Goal: Information Seeking & Learning: Learn about a topic

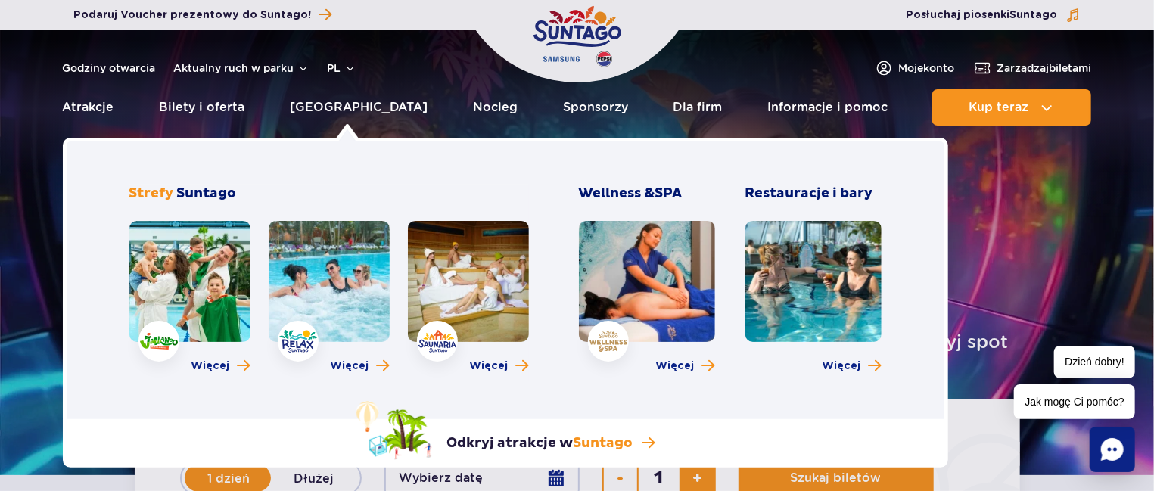
click at [169, 281] on link at bounding box center [189, 281] width 121 height 121
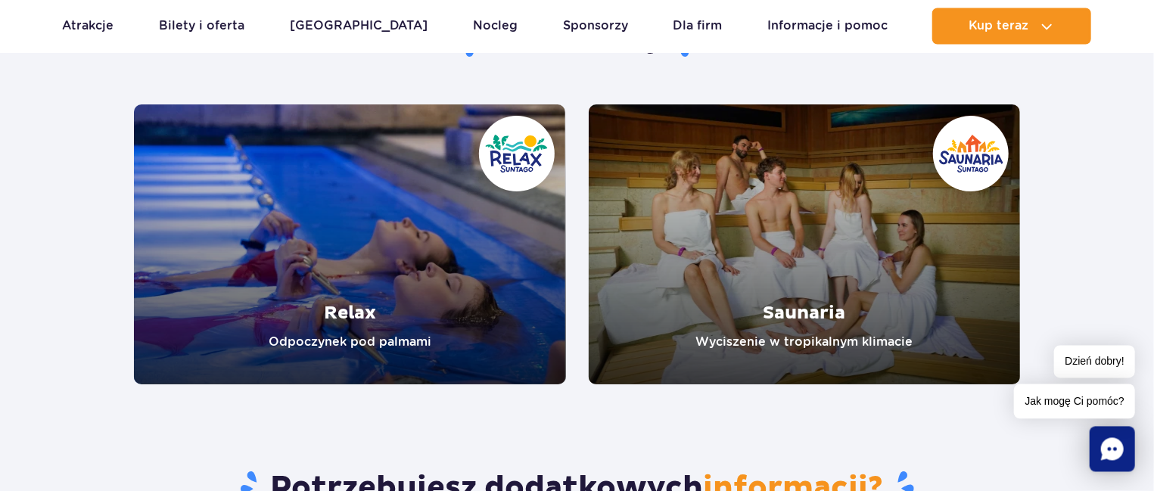
scroll to position [2908, 0]
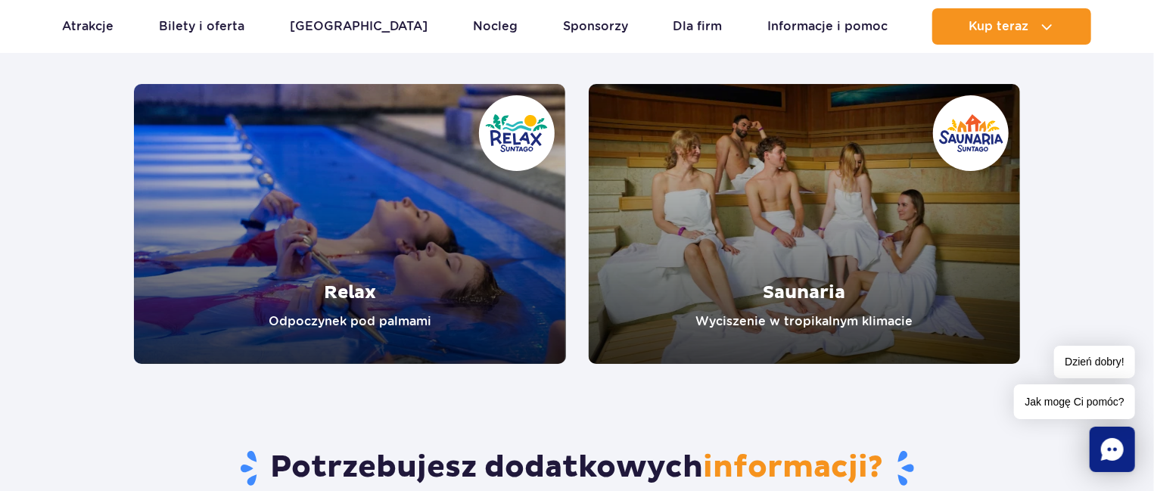
click at [429, 324] on link "Relax" at bounding box center [350, 224] width 432 height 280
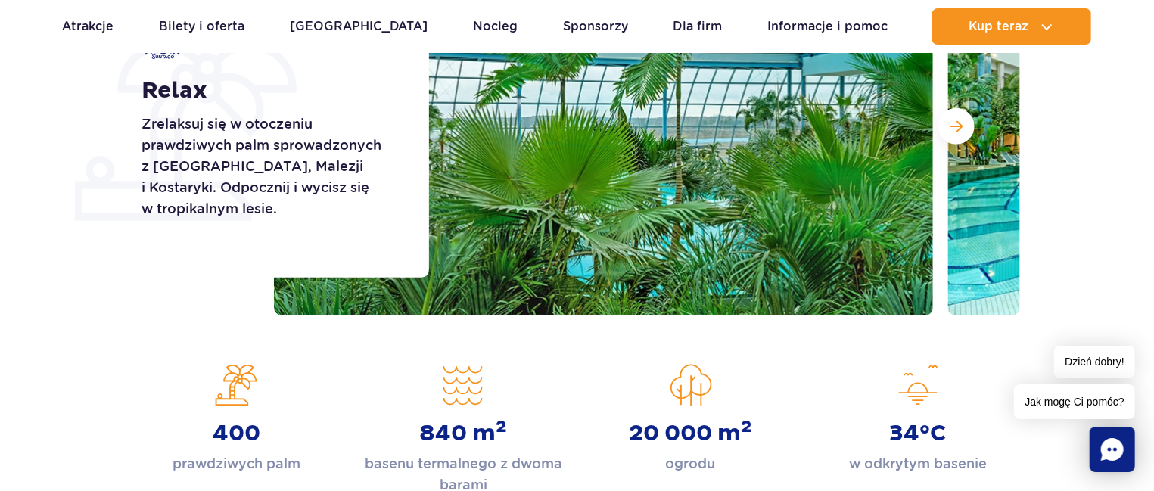
scroll to position [194, 0]
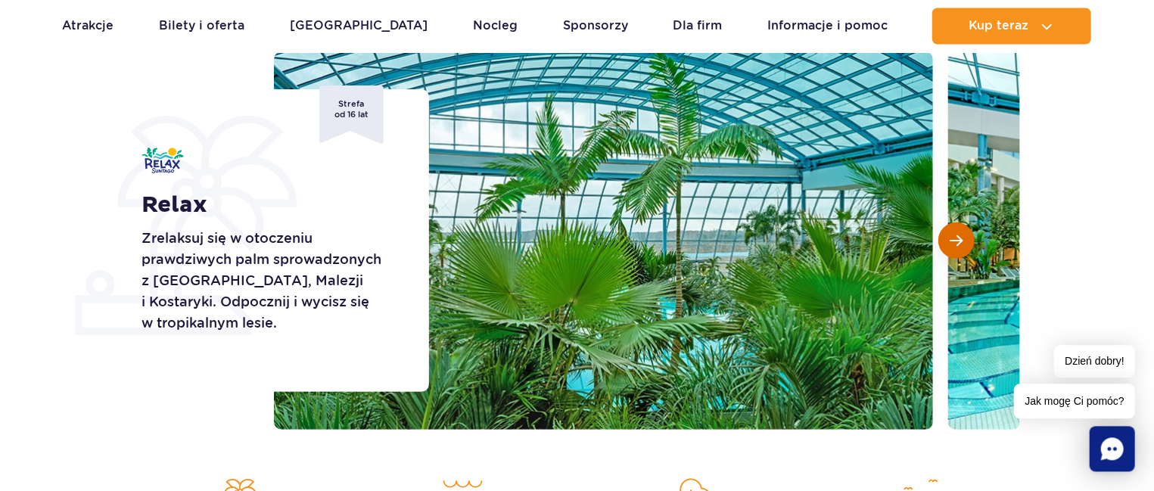
click at [958, 238] on span "Następny slajd" at bounding box center [956, 241] width 13 height 14
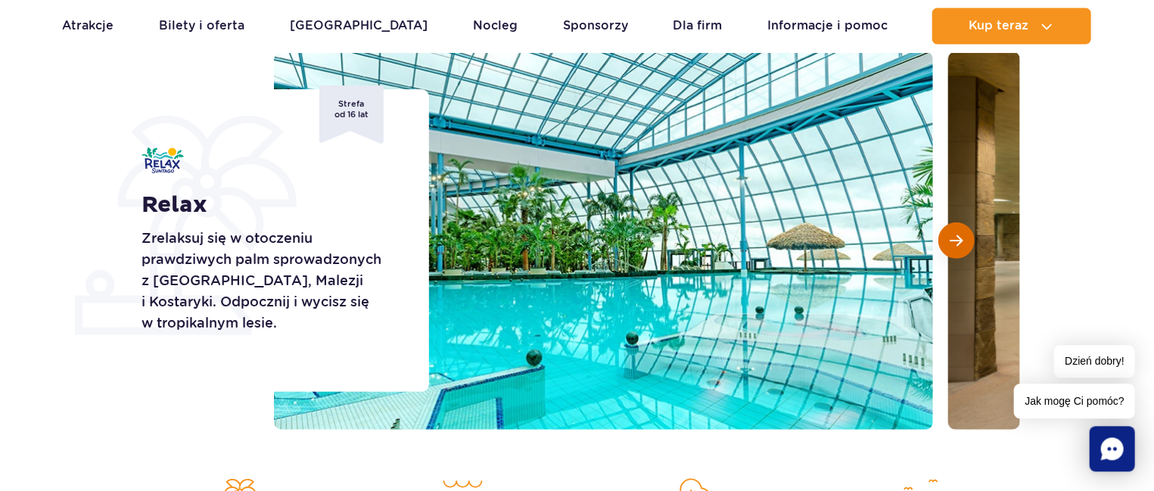
click at [958, 238] on span "Następny slajd" at bounding box center [956, 241] width 13 height 14
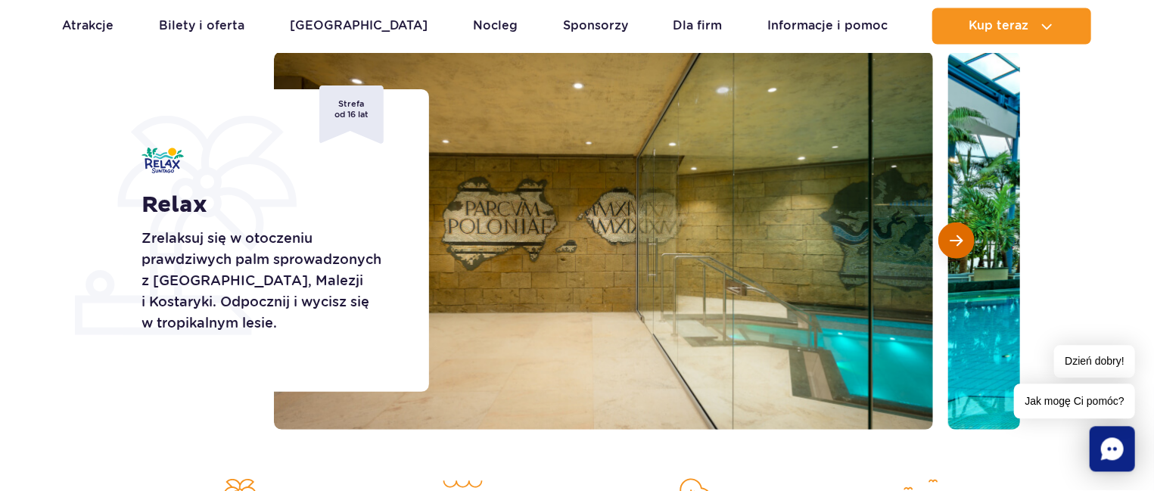
click at [958, 238] on span "Następny slajd" at bounding box center [956, 241] width 13 height 14
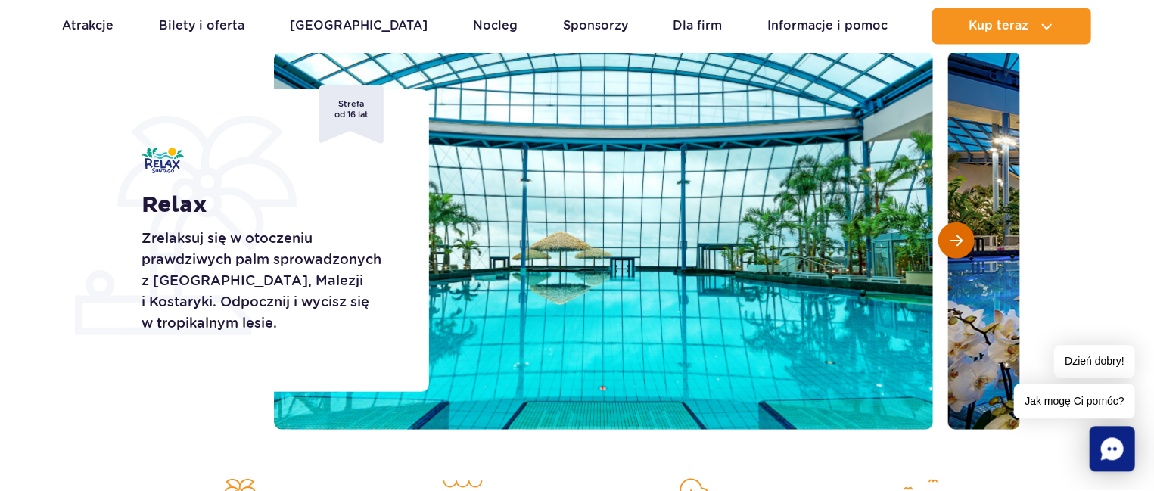
click at [958, 238] on span "Następny slajd" at bounding box center [956, 241] width 13 height 14
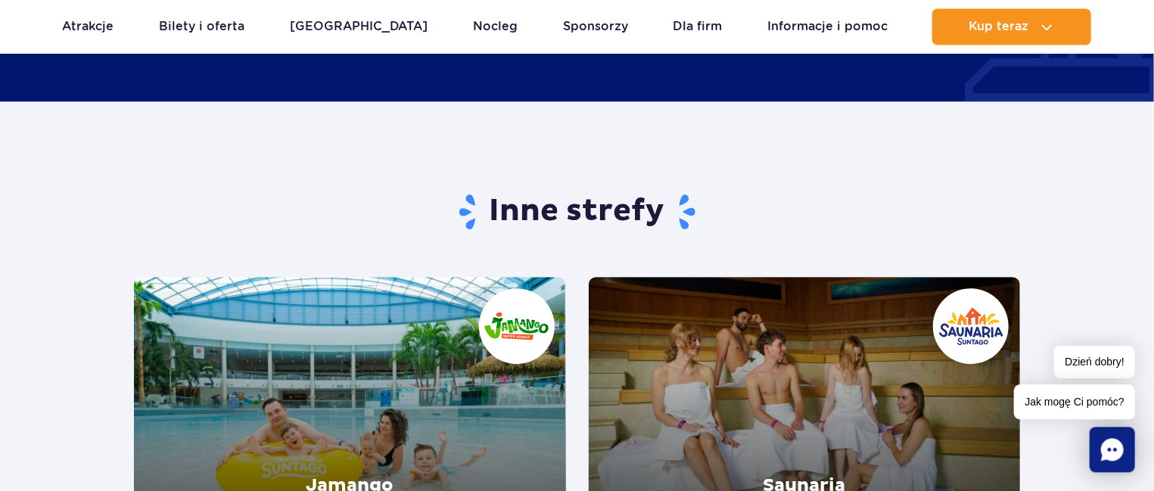
scroll to position [2585, 0]
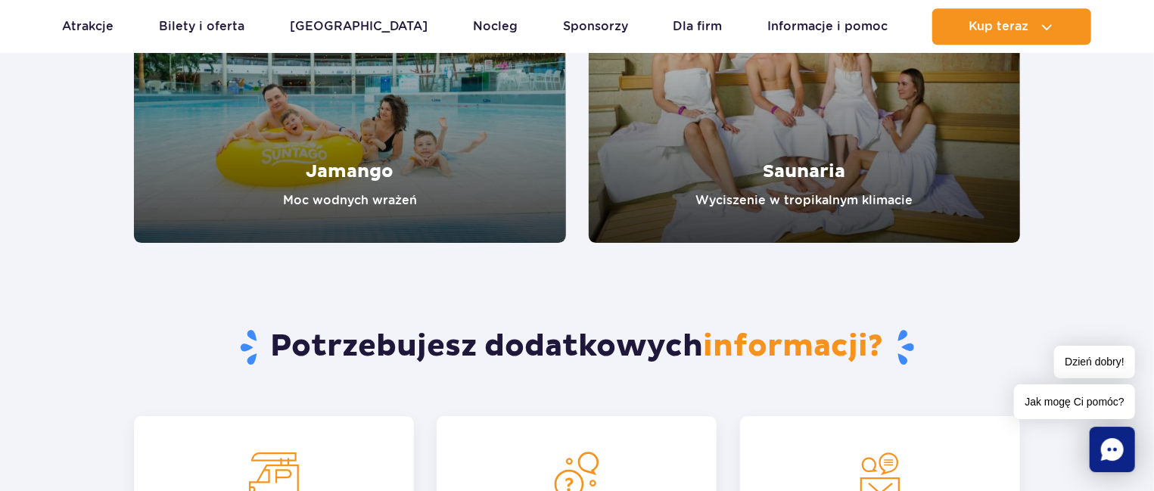
click at [787, 160] on link "Saunaria" at bounding box center [804, 103] width 432 height 280
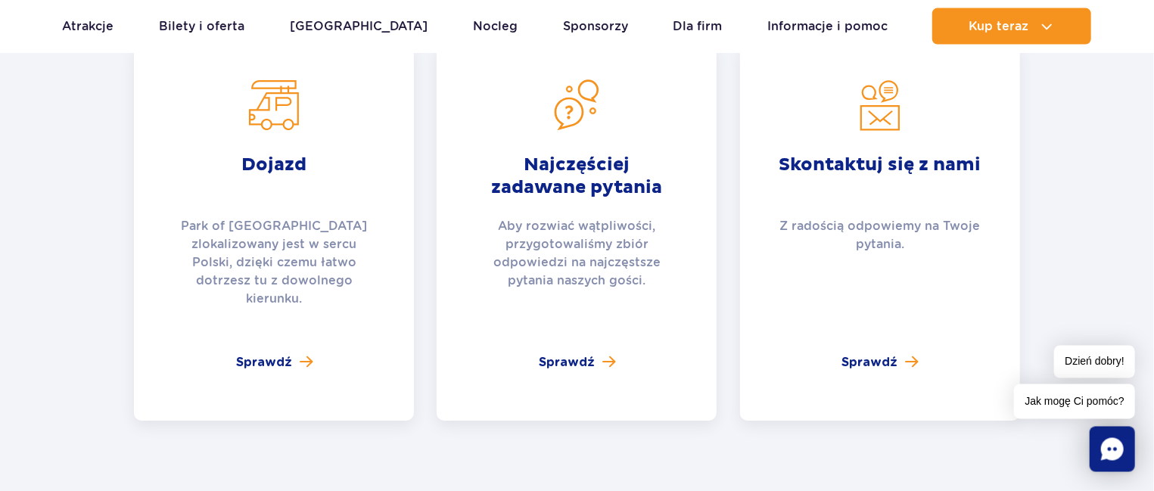
scroll to position [3114, 0]
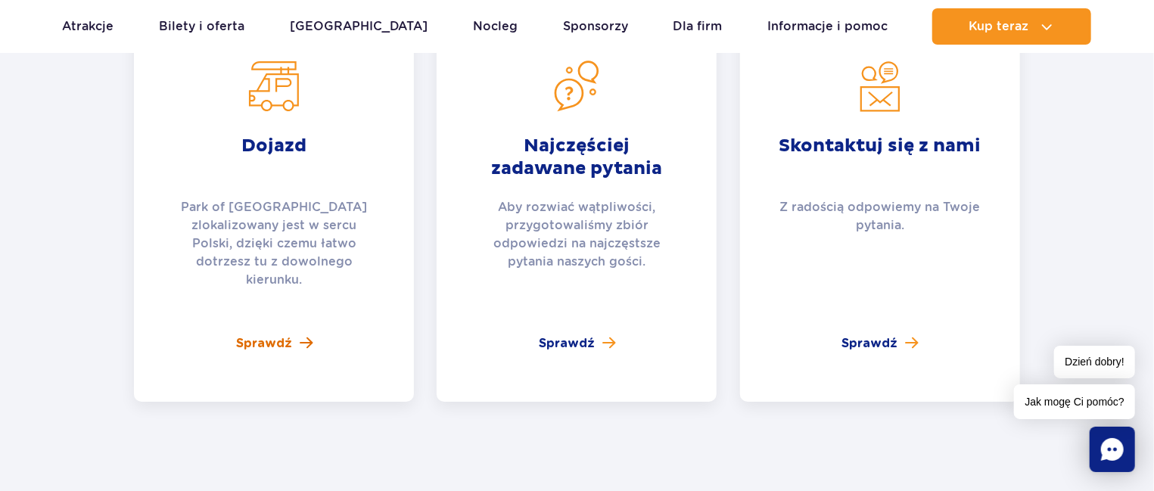
click at [291, 334] on link "Sprawdź" at bounding box center [274, 343] width 76 height 18
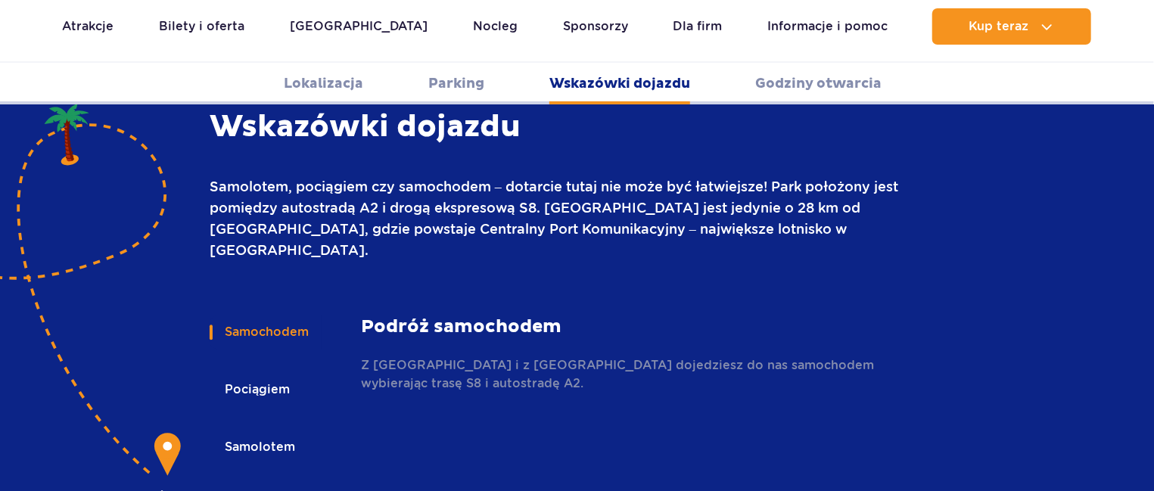
scroll to position [2147, 0]
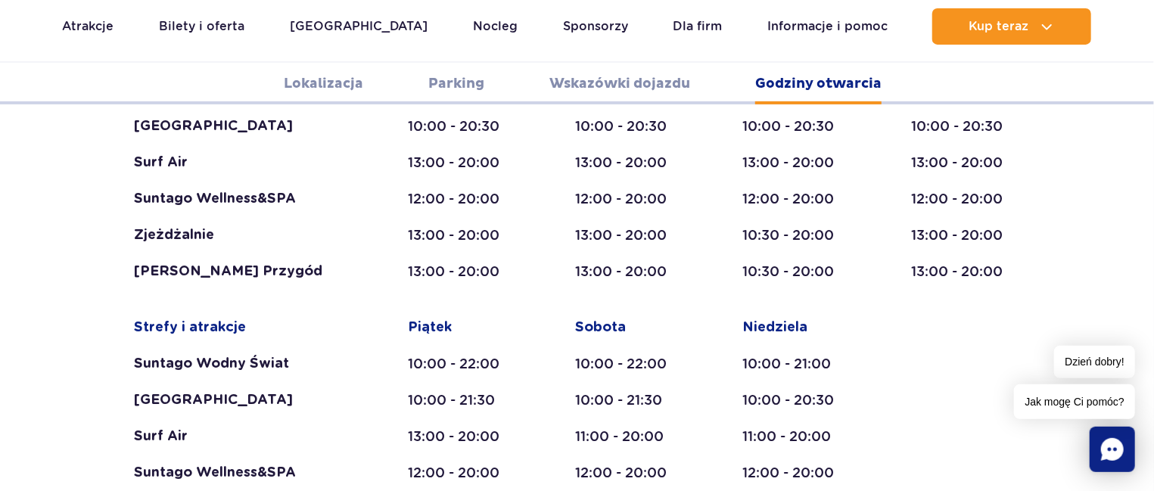
scroll to position [2893, 0]
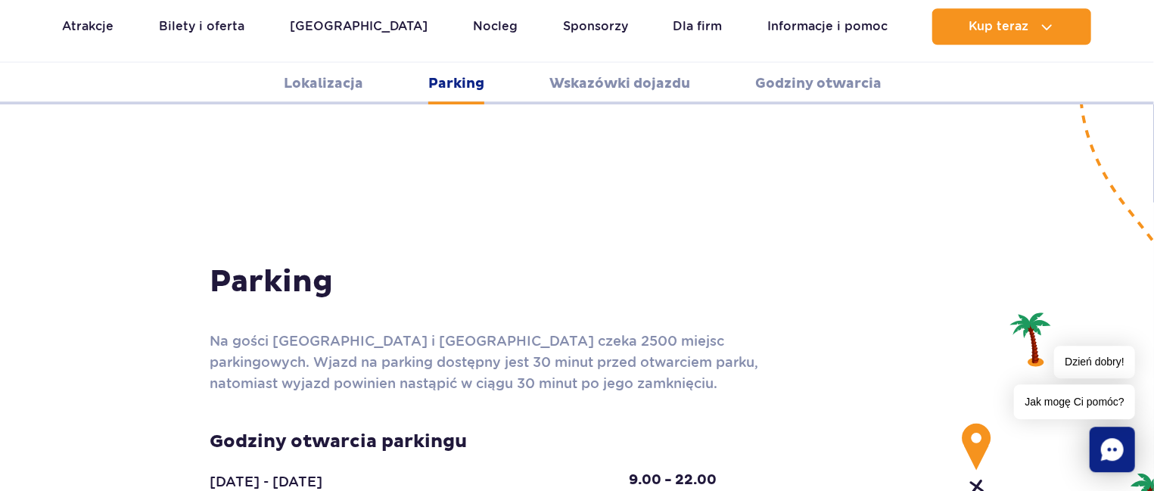
scroll to position [1237, 0]
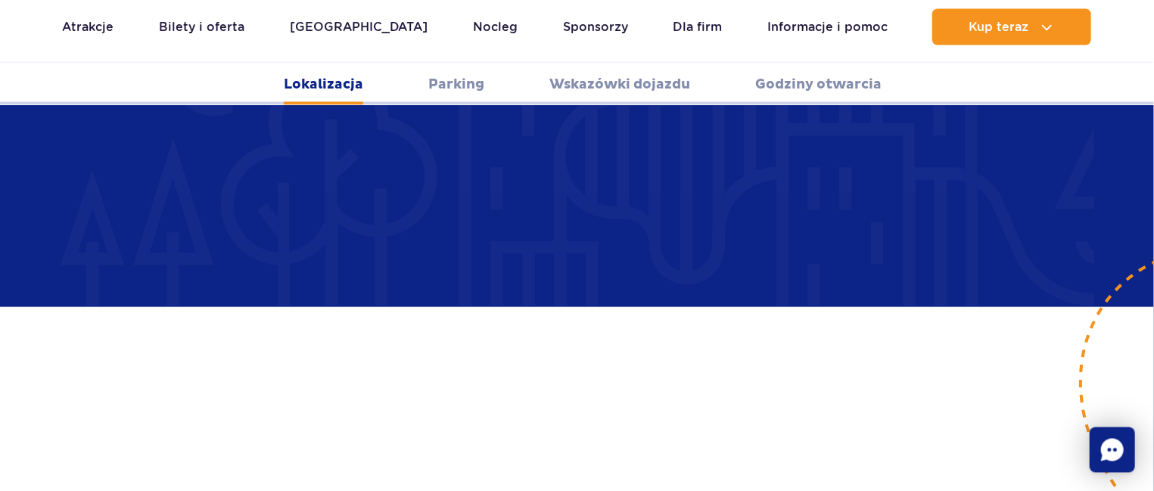
scroll to position [955, 0]
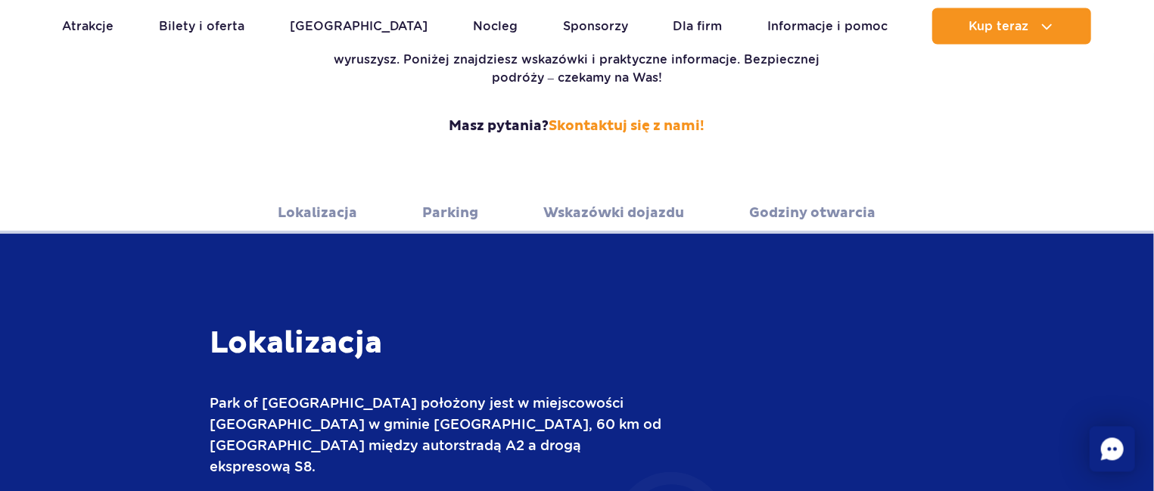
scroll to position [343, 0]
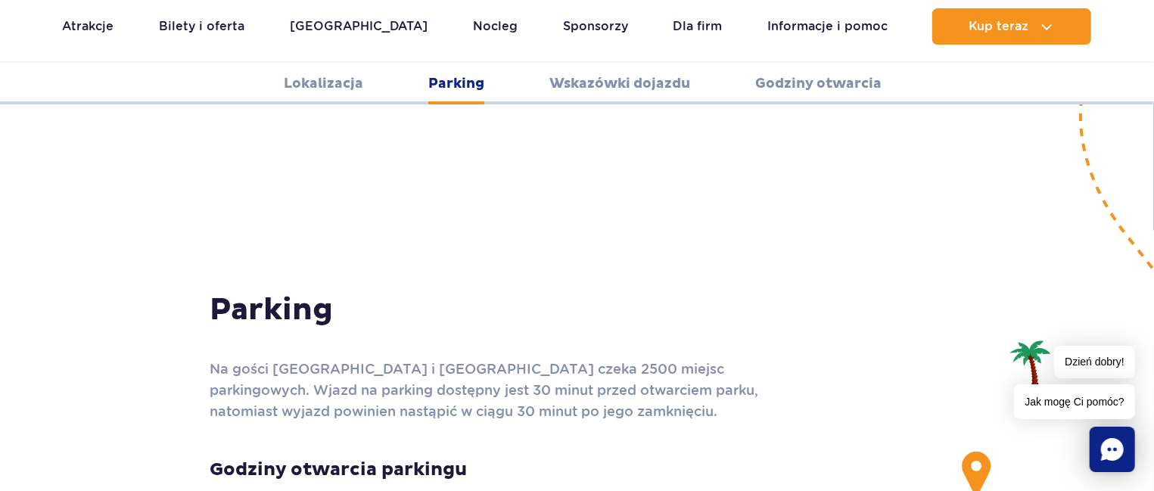
scroll to position [1229, 0]
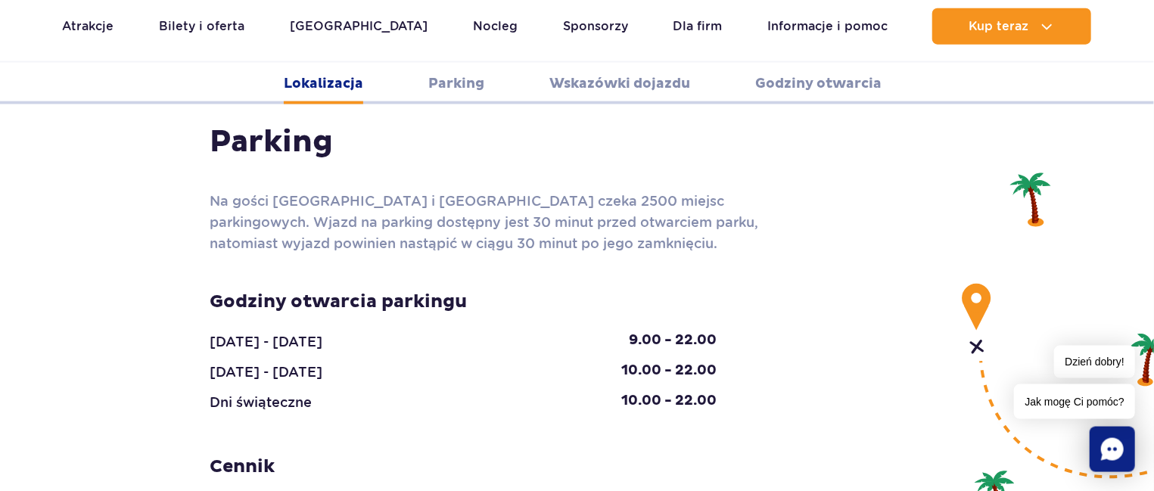
scroll to position [495, 0]
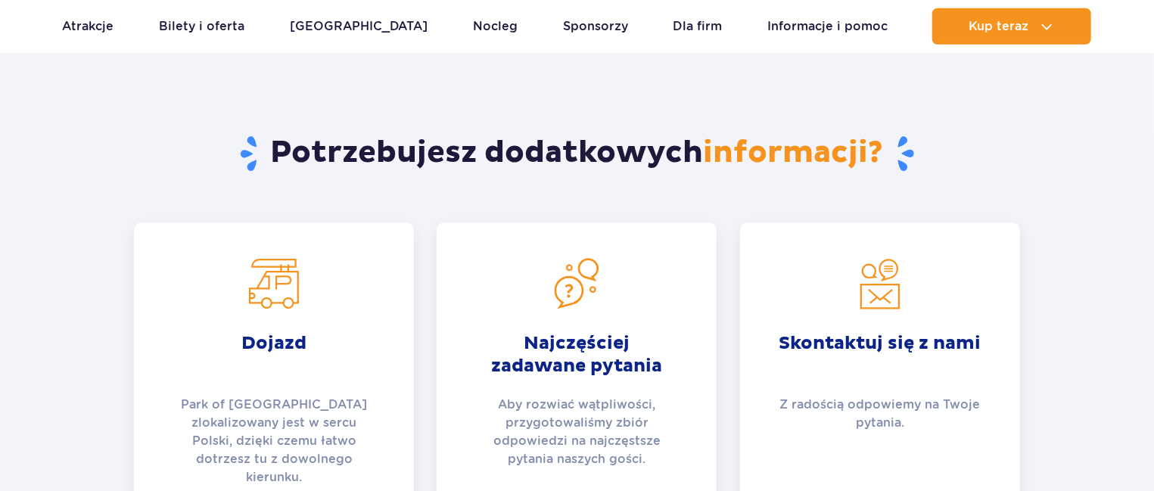
scroll to position [2762, 0]
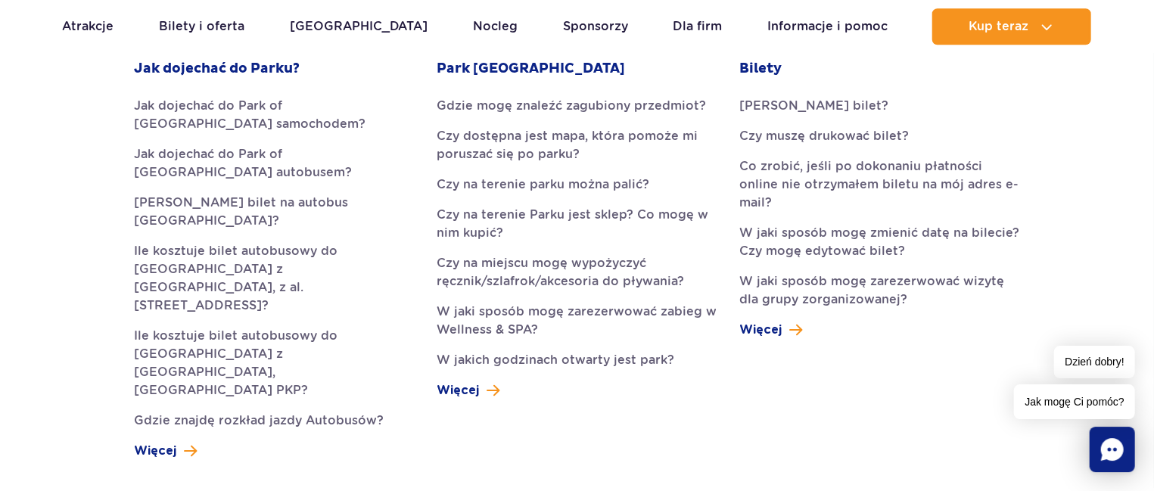
scroll to position [475, 0]
click at [555, 286] on link "Czy na miejscu mogę wypożyczyć ręcznik/szlafrok/akcesoria do pływania?" at bounding box center [576, 271] width 280 height 36
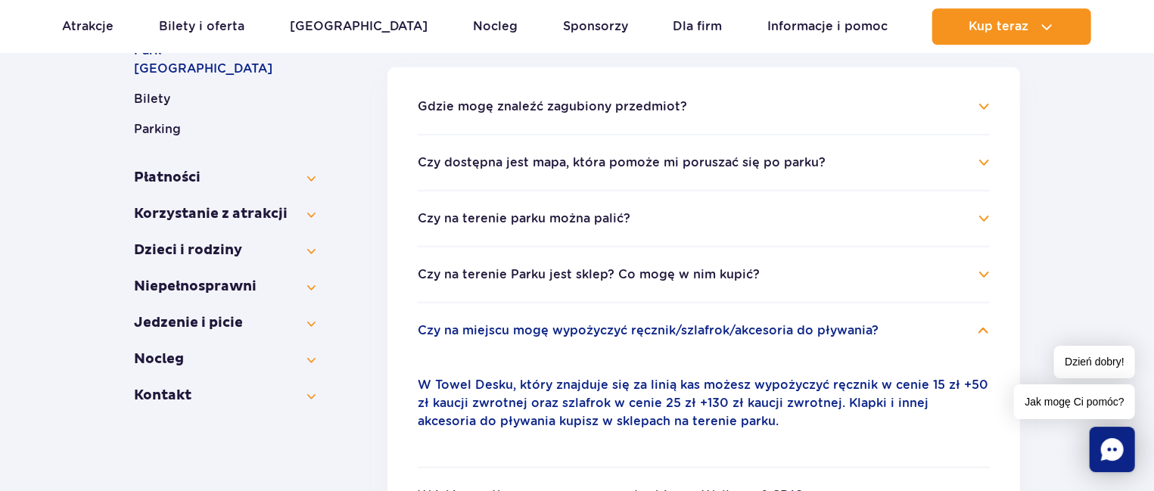
scroll to position [338, 0]
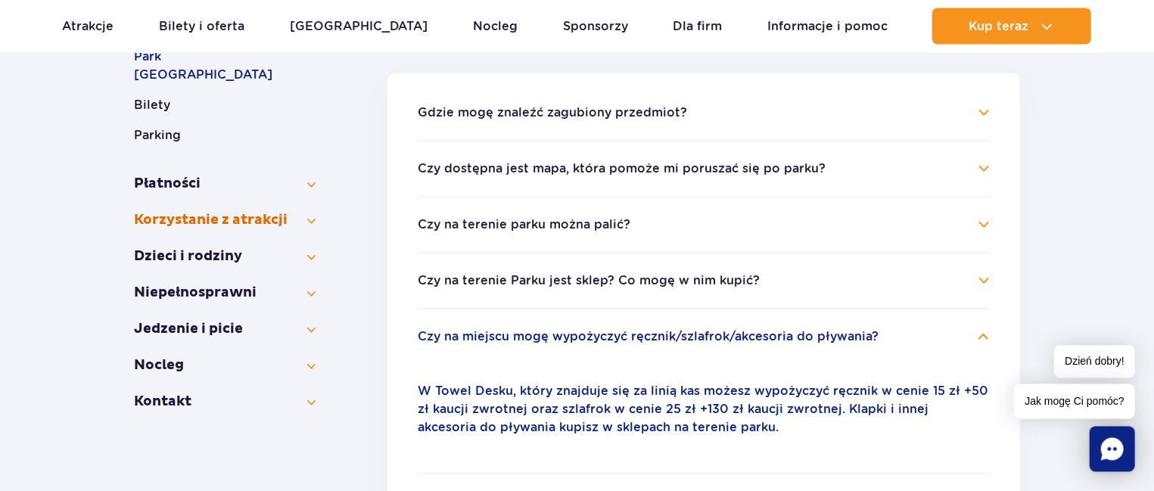
click at [306, 211] on button "Korzystanie z atrakcji" at bounding box center [225, 220] width 182 height 18
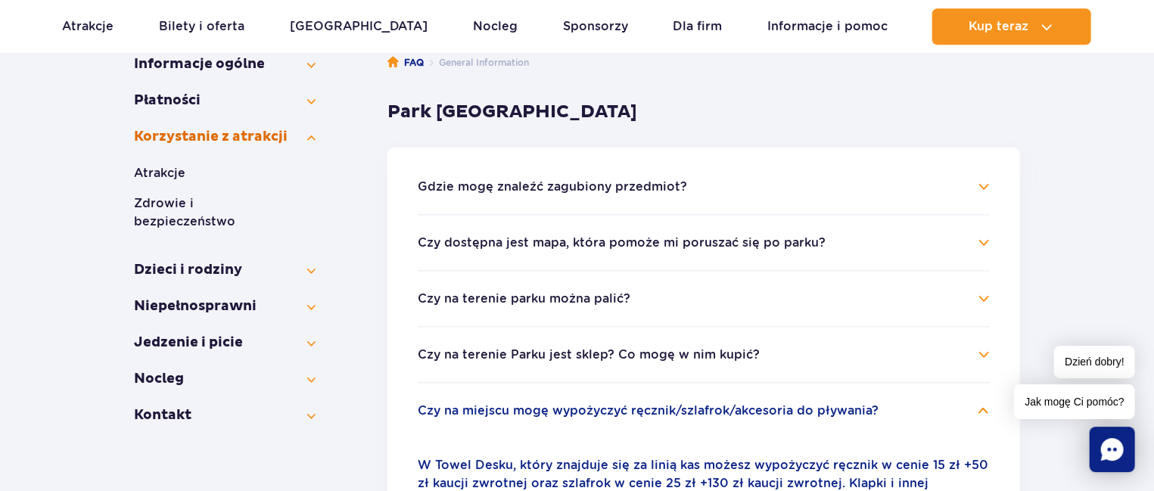
scroll to position [263, 0]
click at [277, 241] on ul "Korzystanie z atrakcji Atrakcje Zdrowie i bezpieczeństwo" at bounding box center [225, 195] width 182 height 133
click at [277, 262] on button "Dzieci i rodziny" at bounding box center [225, 271] width 182 height 18
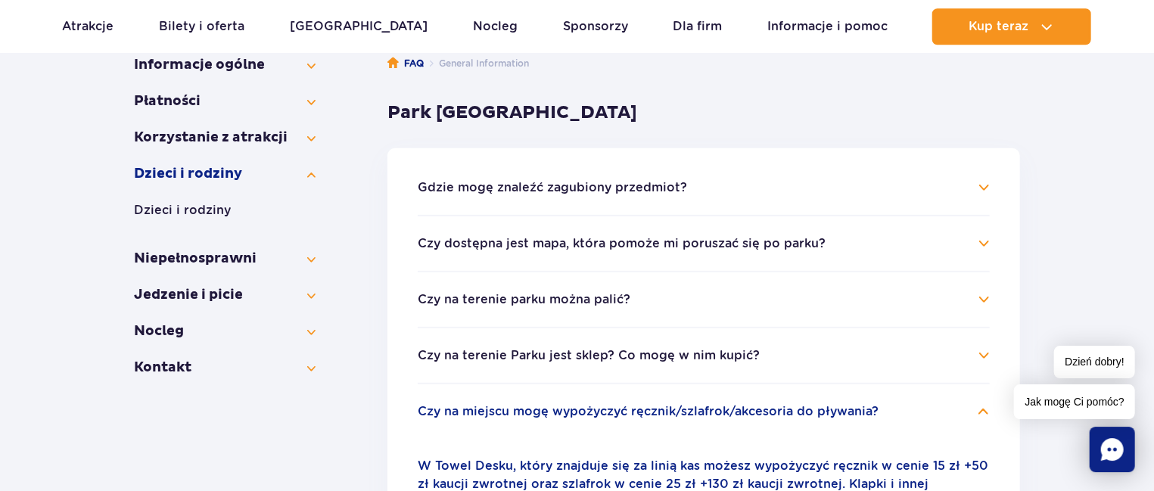
click at [194, 222] on ul "Dzieci i rodziny" at bounding box center [225, 216] width 182 height 30
click at [191, 210] on button "Dzieci i rodziny" at bounding box center [225, 210] width 182 height 18
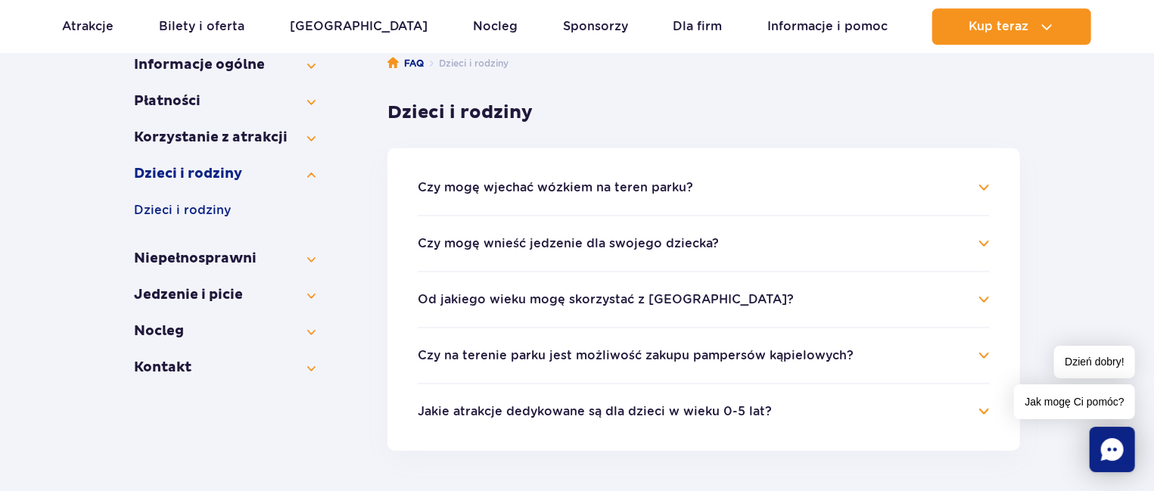
click at [522, 405] on button "Jakie atrakcje dedykowane są dla dzieci w wieku 0-5 lat?" at bounding box center [595, 412] width 354 height 14
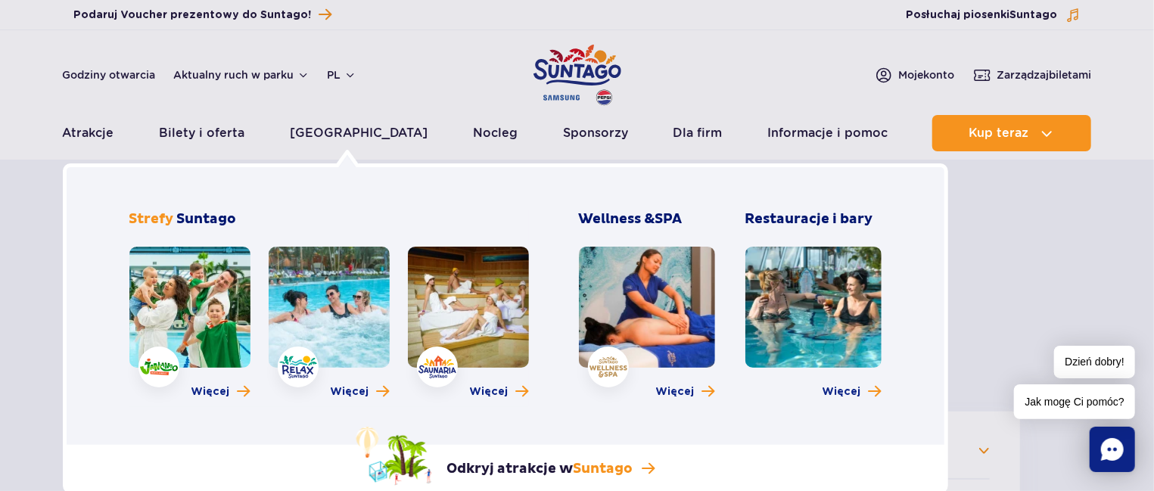
click at [467, 312] on link at bounding box center [468, 307] width 121 height 121
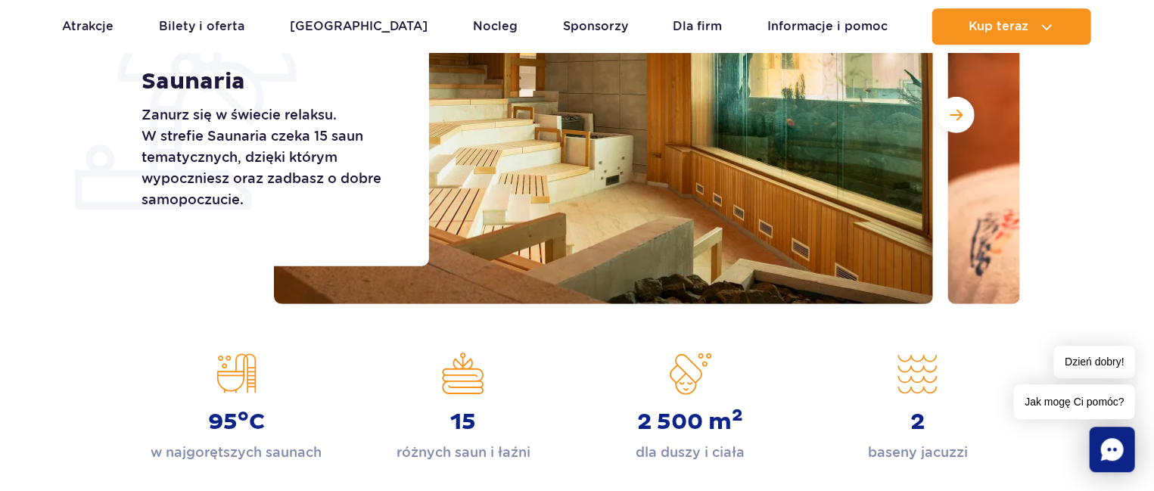
scroll to position [222, 0]
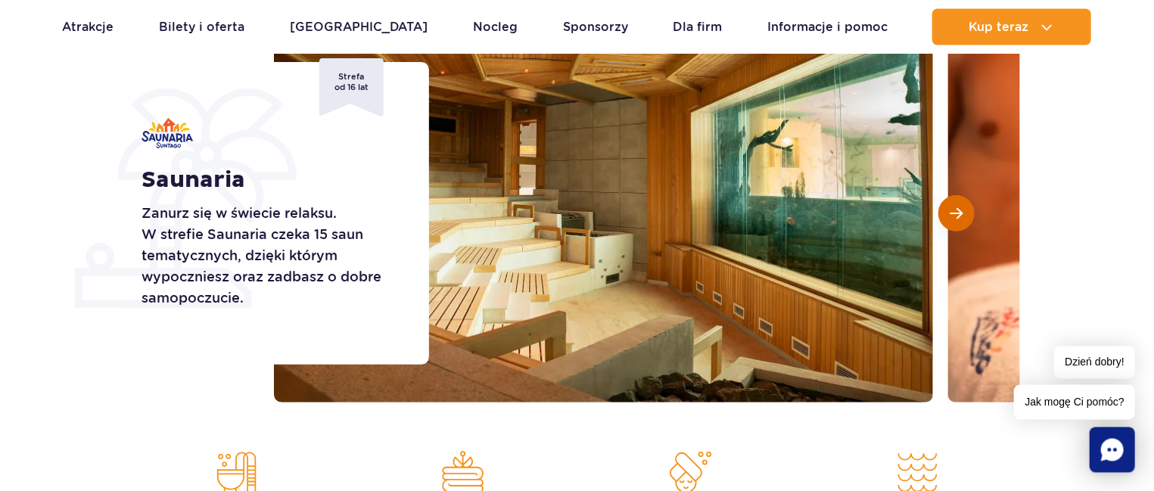
click at [961, 203] on button "Następny slajd" at bounding box center [956, 212] width 36 height 36
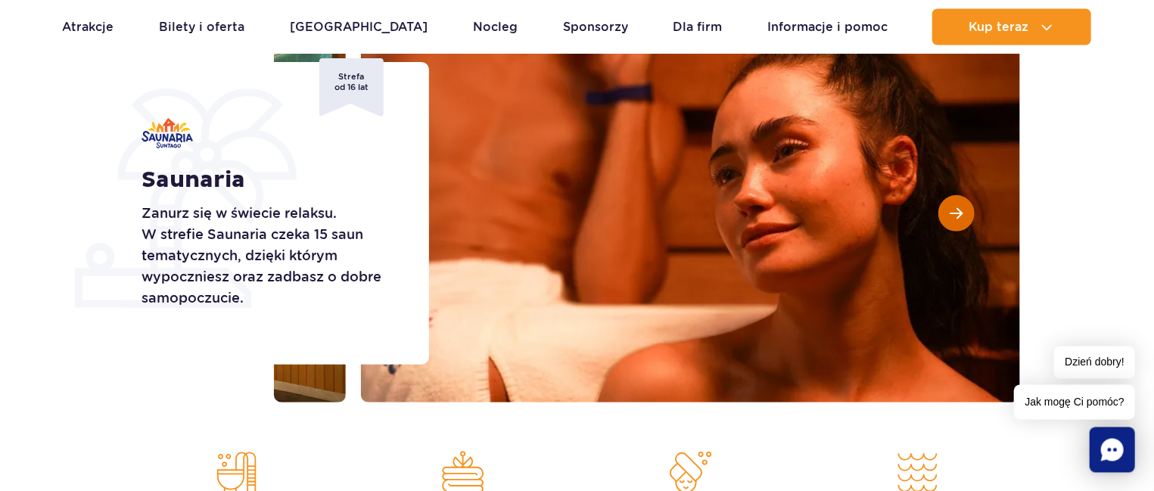
click at [961, 203] on button "Następny slajd" at bounding box center [956, 212] width 36 height 36
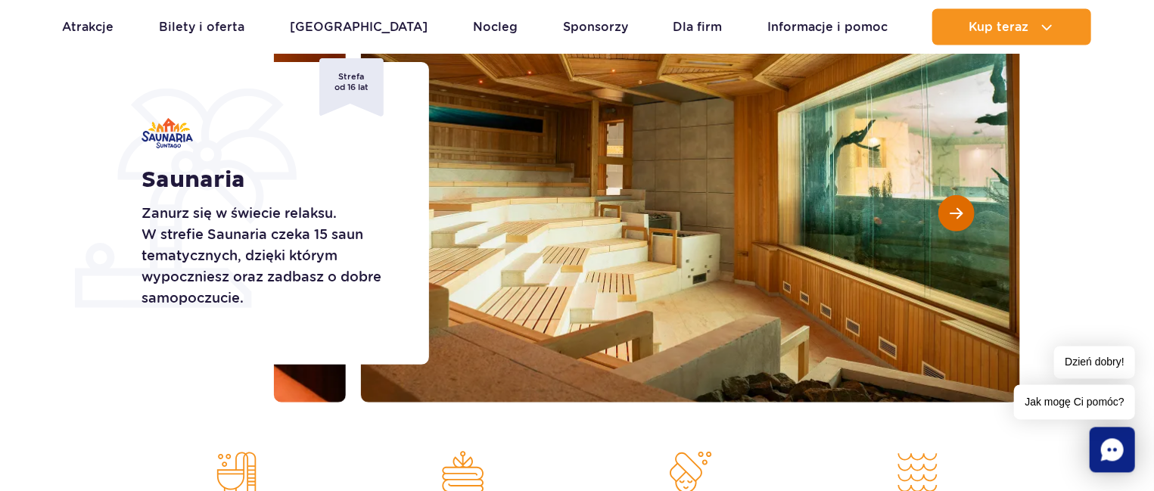
click at [961, 203] on button "Następny slajd" at bounding box center [956, 212] width 36 height 36
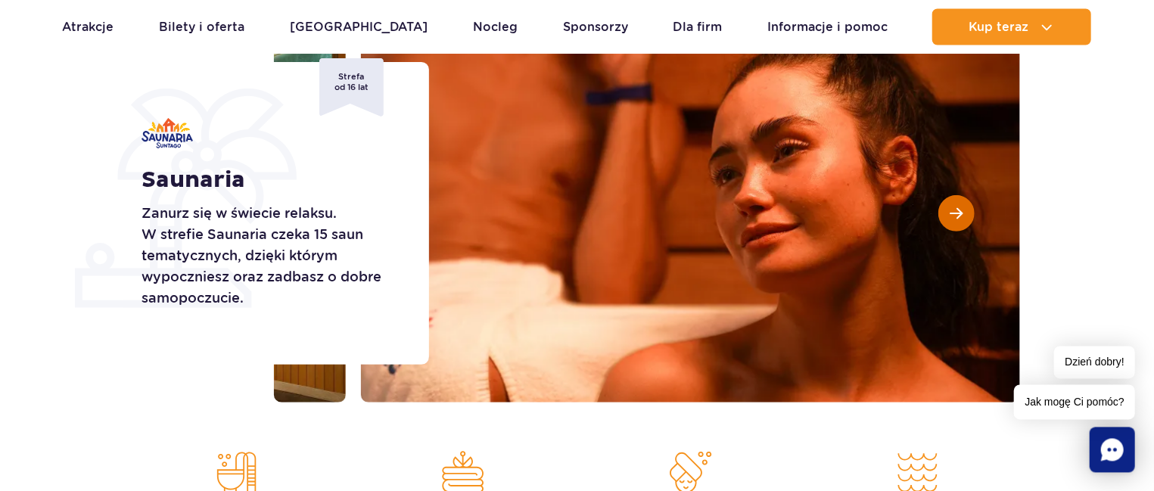
click at [961, 203] on button "Następny slajd" at bounding box center [956, 212] width 36 height 36
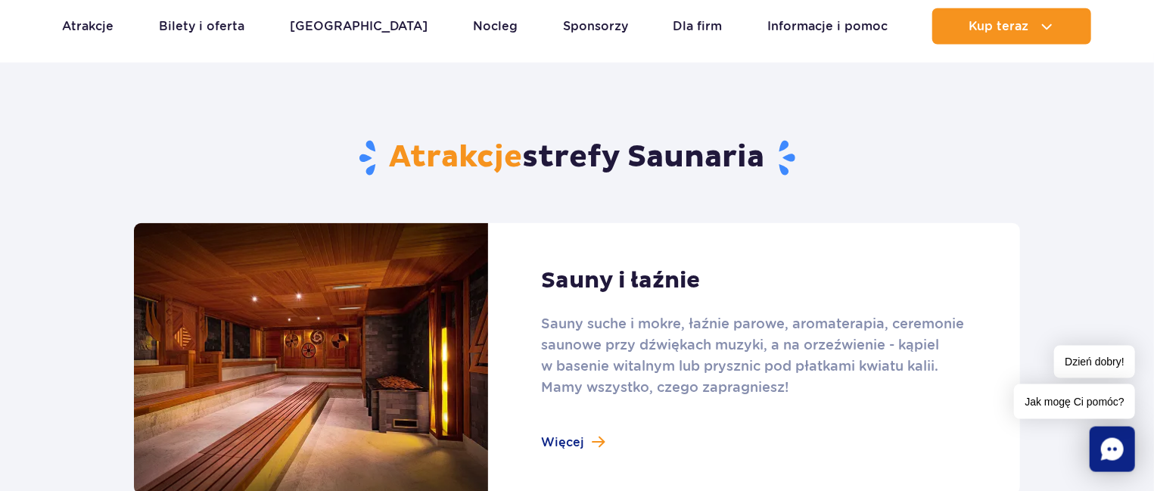
scroll to position [859, 0]
click at [574, 442] on link at bounding box center [577, 358] width 886 height 272
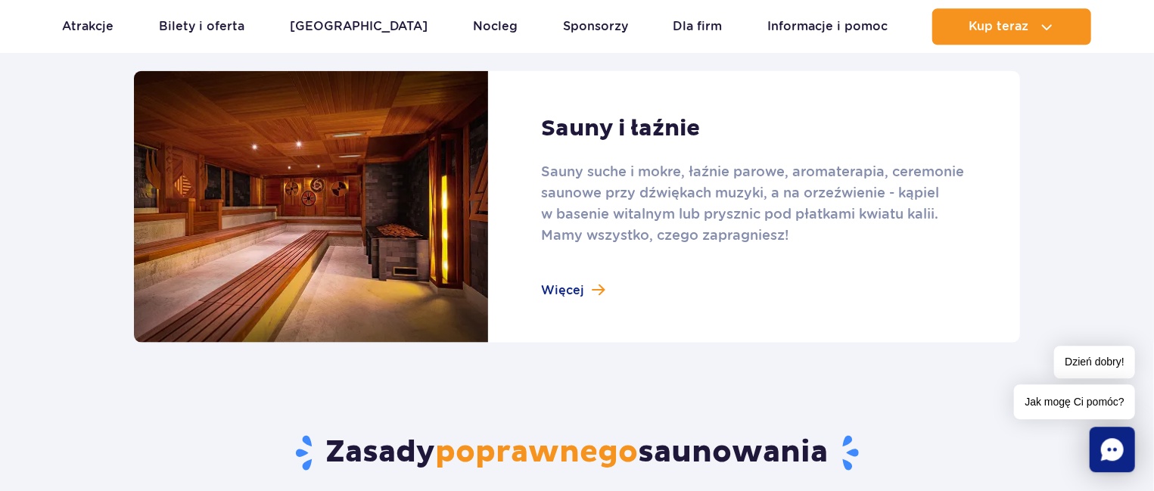
scroll to position [995, 0]
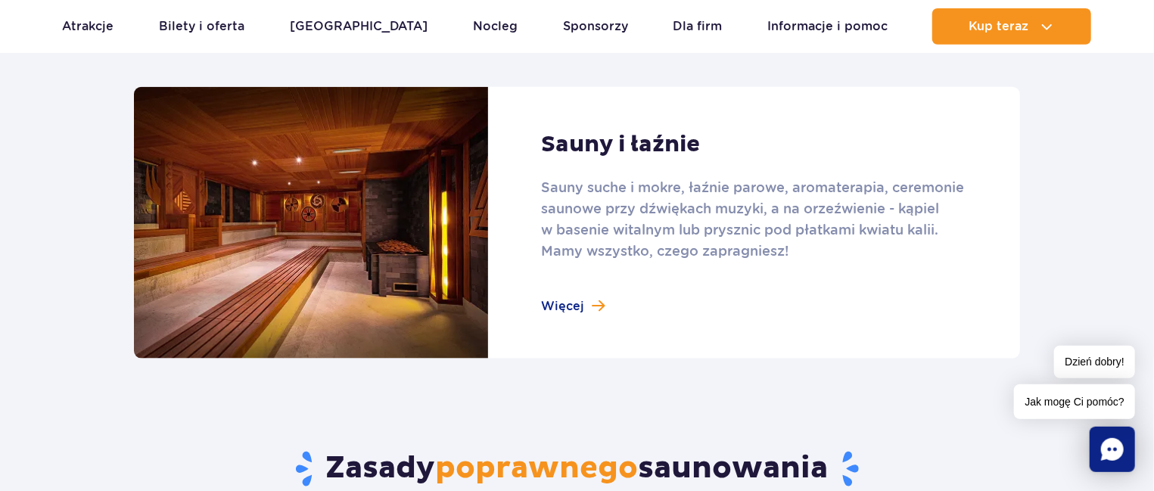
click at [569, 321] on link at bounding box center [577, 223] width 886 height 272
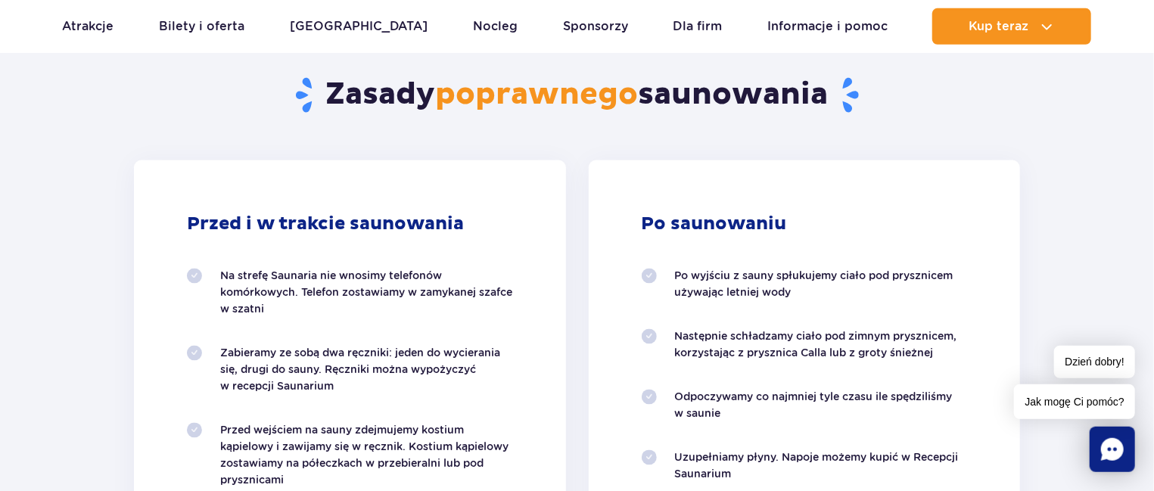
scroll to position [1190, 0]
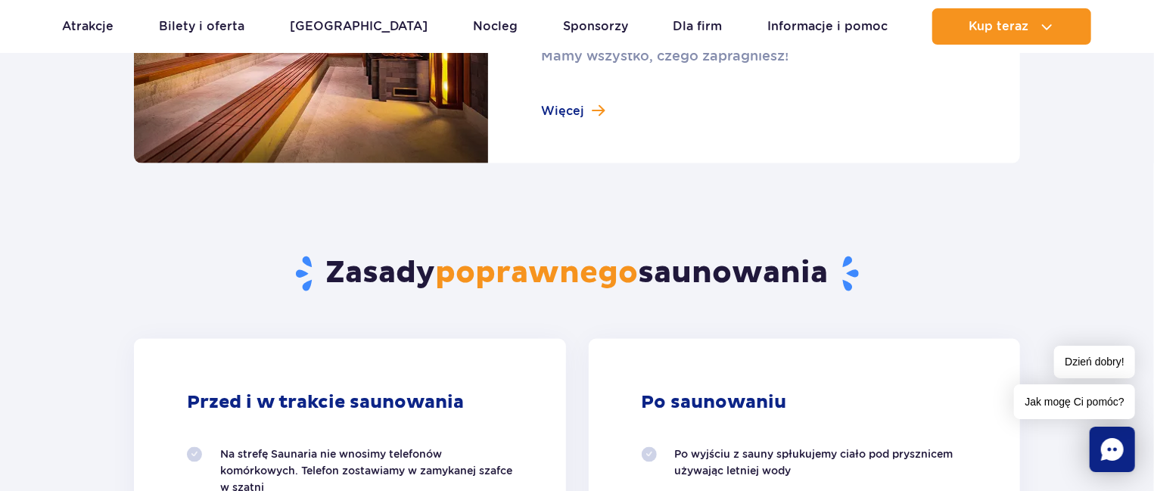
click at [571, 108] on link at bounding box center [577, 28] width 886 height 272
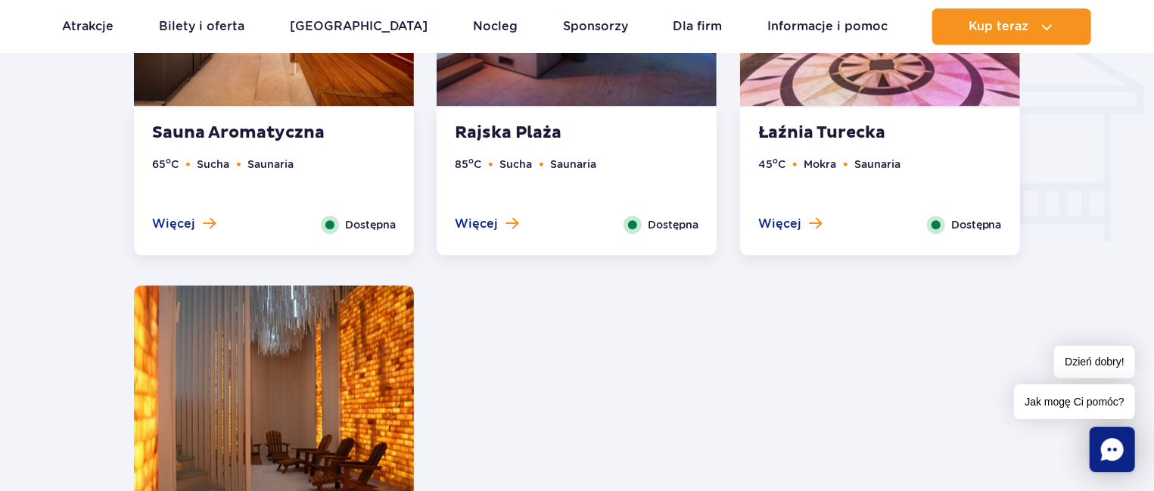
scroll to position [1898, 0]
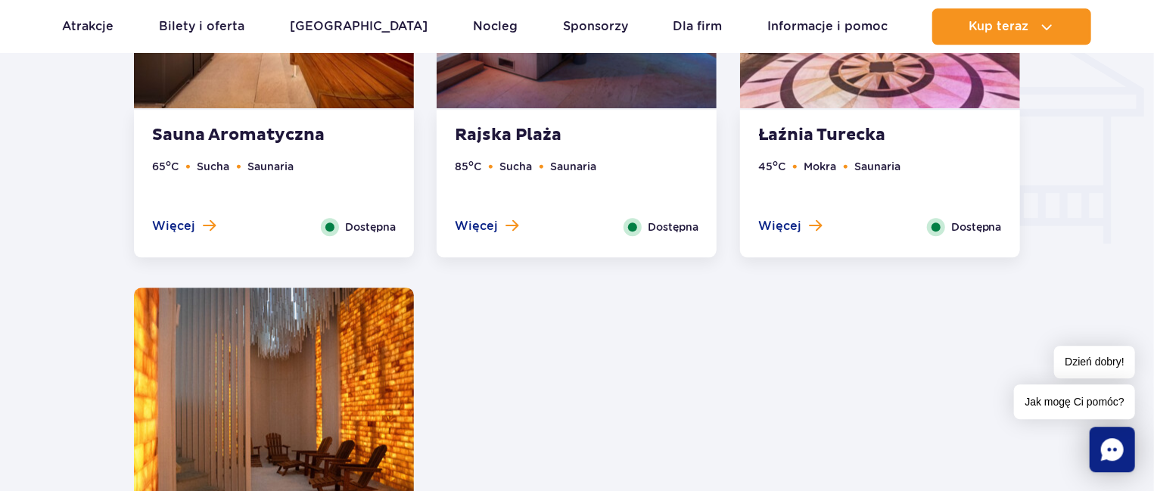
click at [803, 211] on ul "45 o C Mokra Saunaria" at bounding box center [880, 188] width 244 height 60
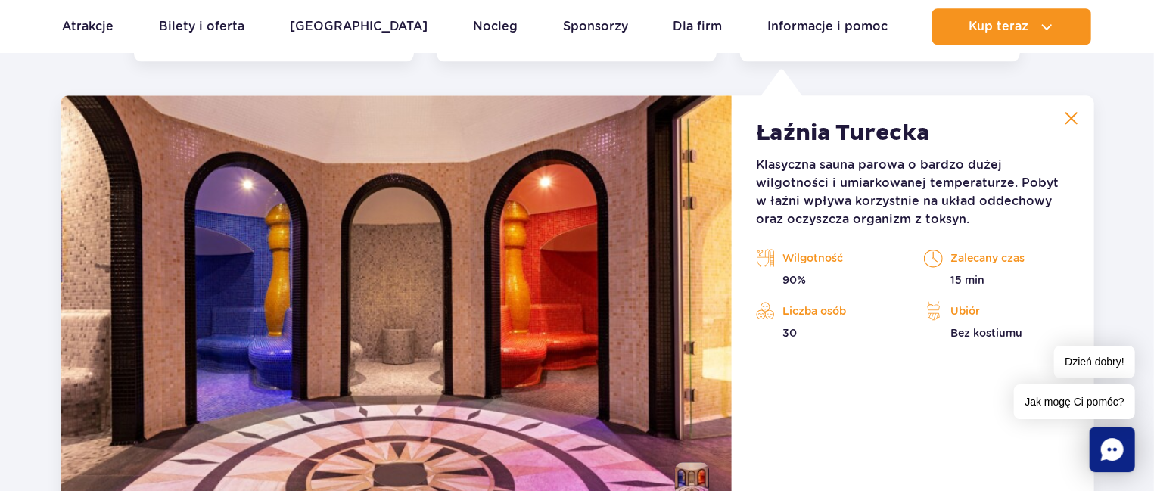
scroll to position [2088, 0]
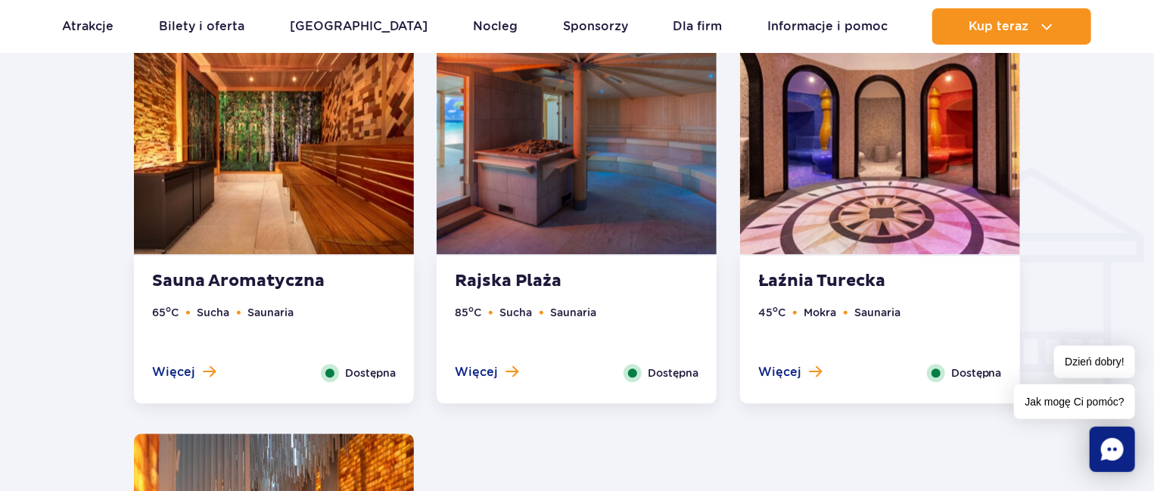
scroll to position [1756, 0]
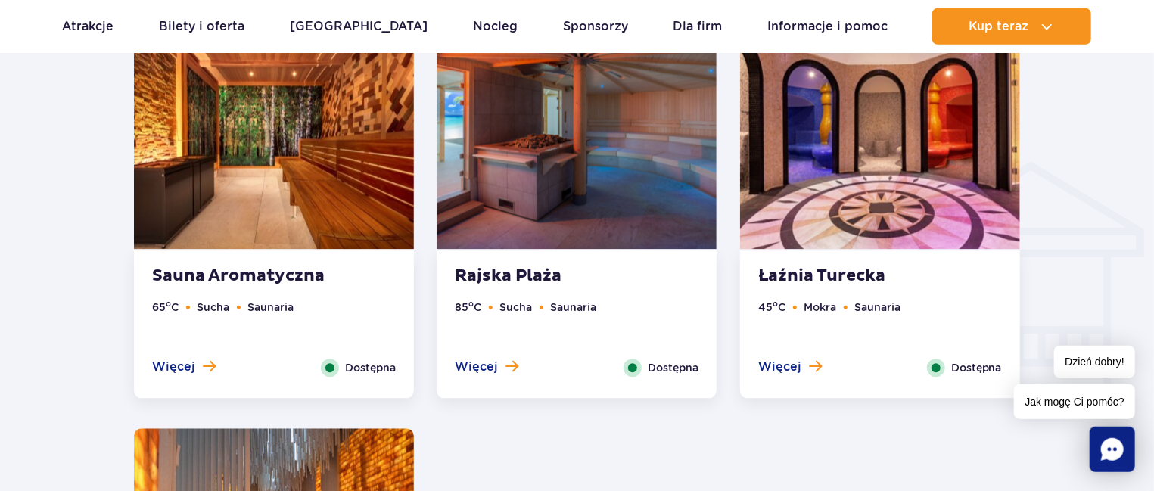
click at [529, 272] on strong "Rajska Plaża" at bounding box center [546, 276] width 183 height 21
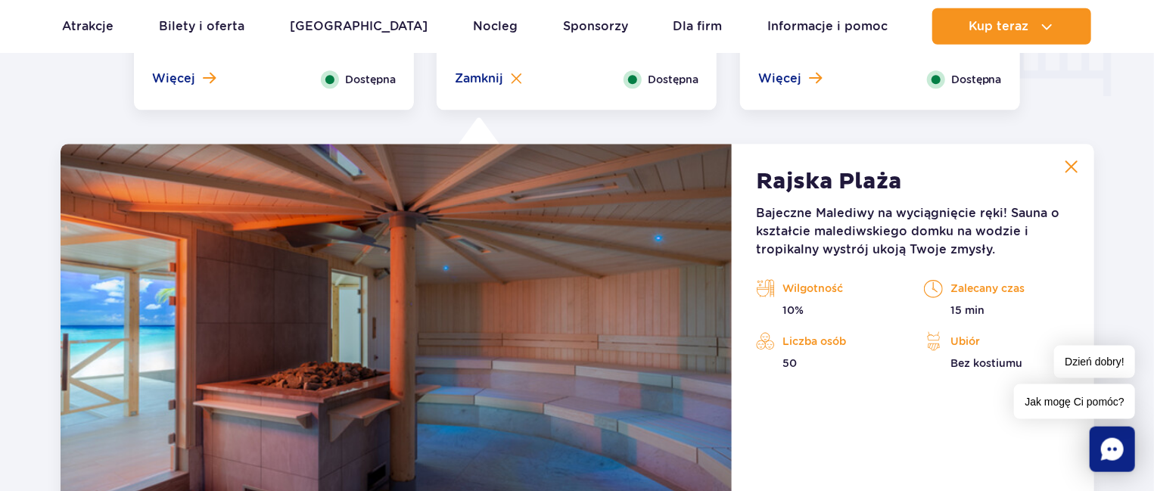
scroll to position [2044, 0]
click at [1071, 169] on img at bounding box center [1071, 168] width 14 height 14
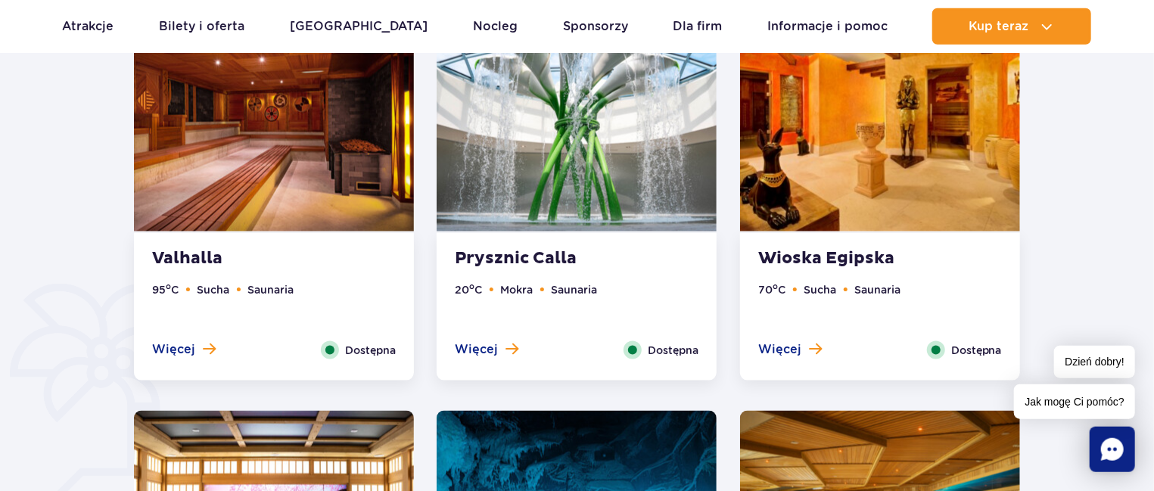
scroll to position [942, 0]
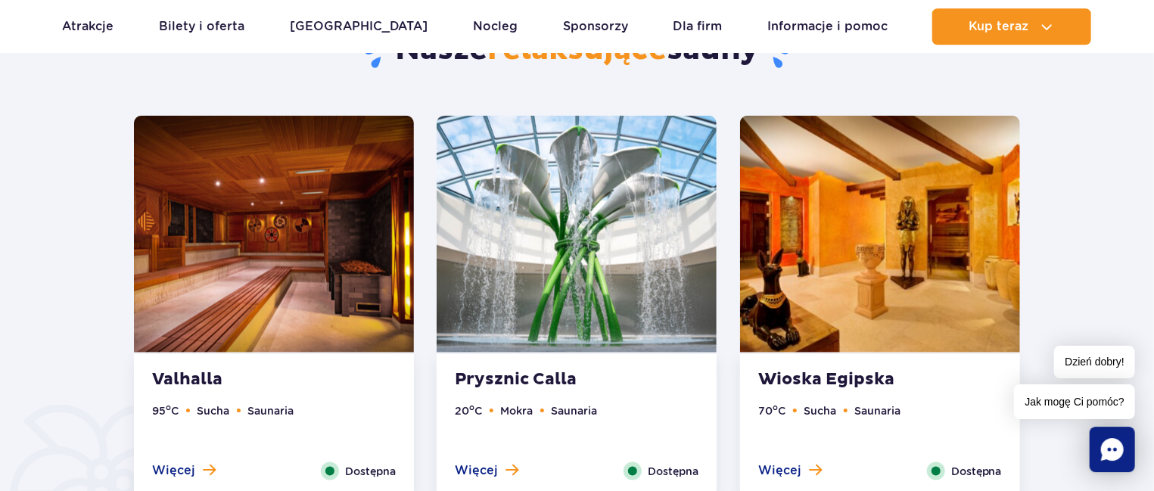
click at [899, 271] on img at bounding box center [880, 234] width 280 height 237
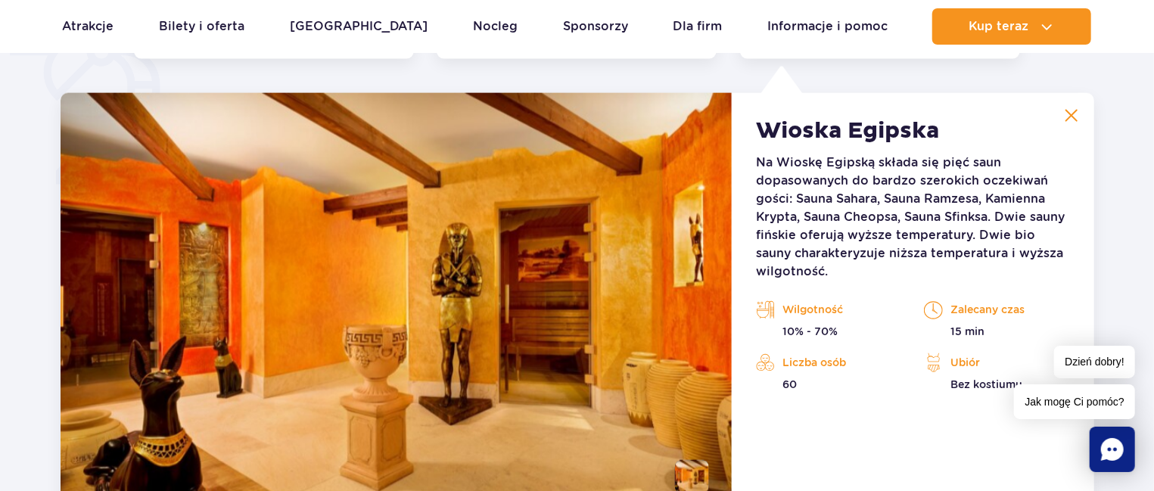
scroll to position [1267, 0]
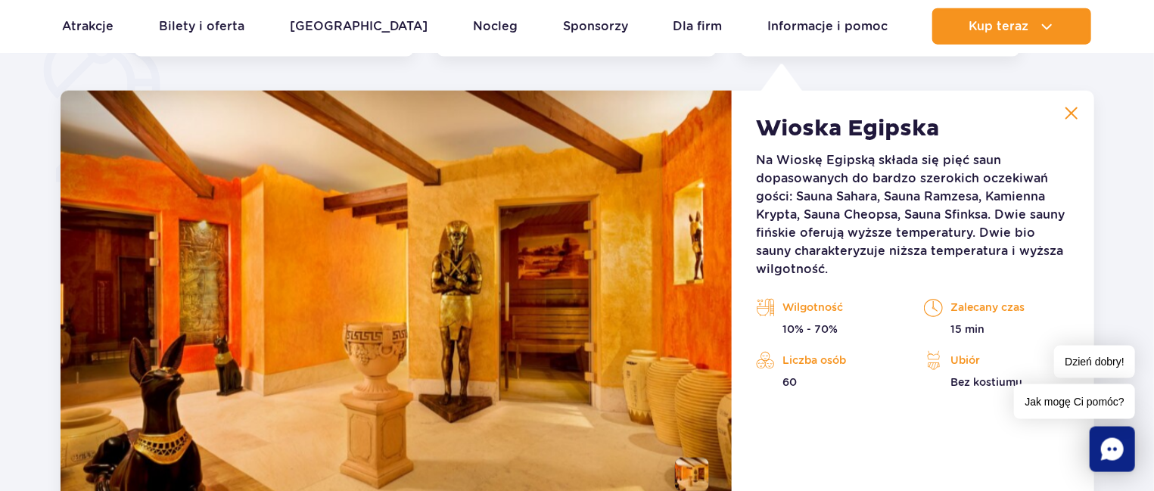
click at [1067, 111] on img at bounding box center [1071, 114] width 14 height 14
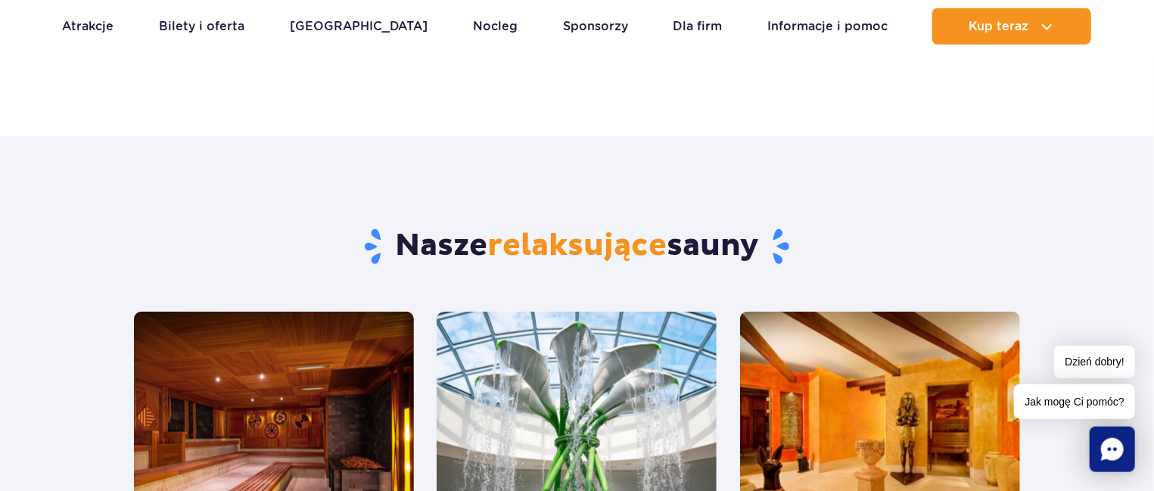
scroll to position [368, 0]
